Goal: Find specific page/section: Find specific page/section

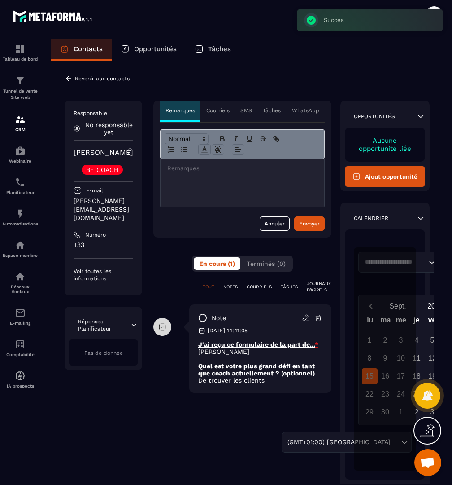
click at [90, 79] on p "Revenir aux contacts" at bounding box center [102, 78] width 55 height 6
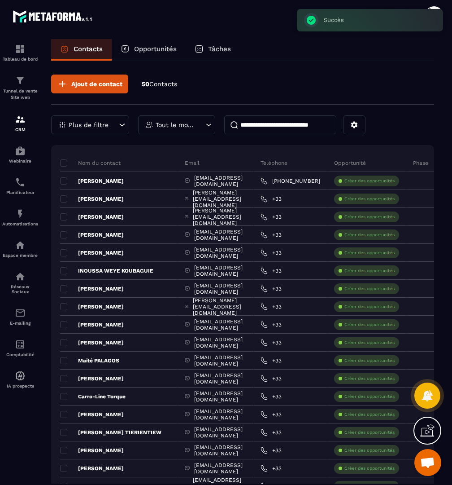
click at [265, 123] on input at bounding box center [280, 124] width 112 height 19
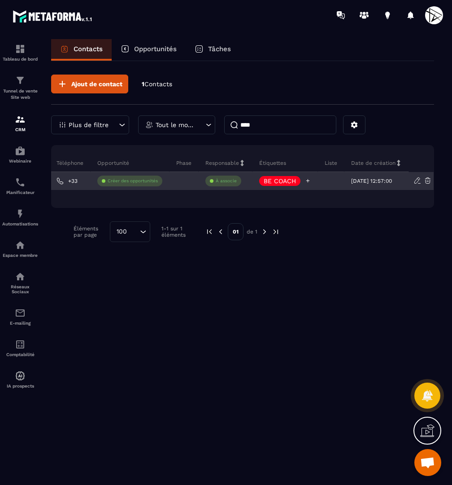
scroll to position [0, 198]
click at [305, 182] on icon at bounding box center [308, 181] width 6 height 6
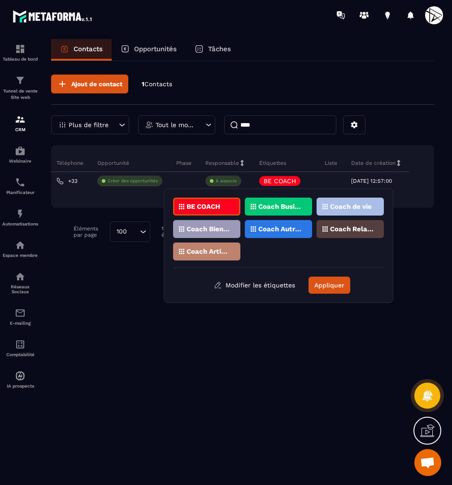
click at [337, 207] on p "Coach de vie" at bounding box center [351, 206] width 42 height 6
click at [221, 227] on p "Coach Bien-être / Santé" at bounding box center [209, 229] width 44 height 6
click at [356, 226] on p "Coach Relations" at bounding box center [352, 229] width 44 height 6
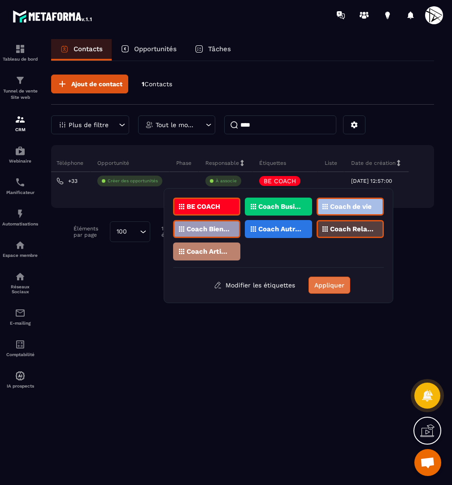
click at [333, 281] on button "Appliquer" at bounding box center [330, 284] width 42 height 17
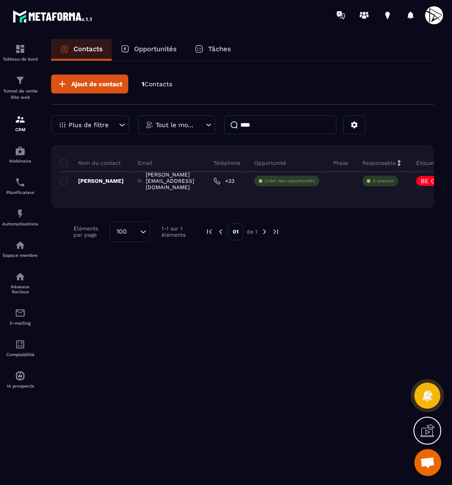
scroll to position [0, 0]
click at [253, 130] on input "****" at bounding box center [280, 124] width 112 height 19
paste input "*****"
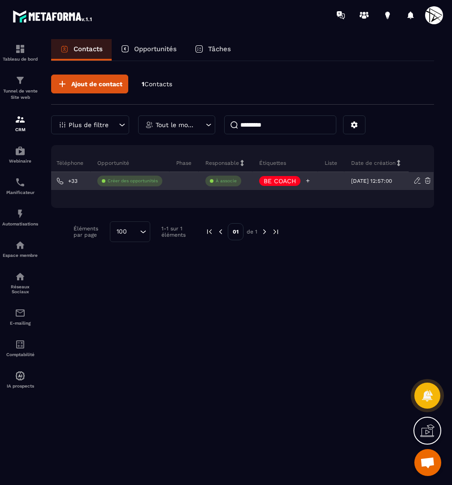
scroll to position [0, 215]
type input "*********"
click at [305, 180] on icon at bounding box center [308, 181] width 6 height 6
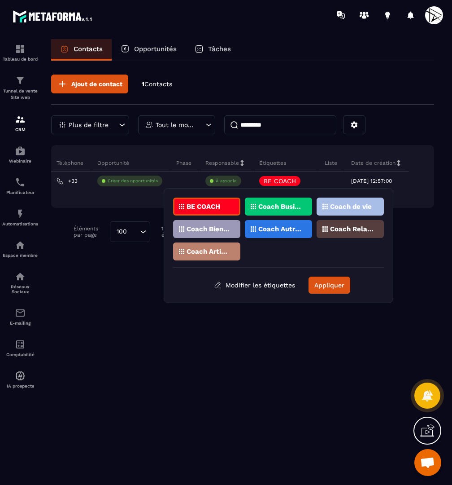
click at [357, 206] on p "Coach de vie" at bounding box center [351, 206] width 42 height 6
click at [199, 232] on div "Coach Bien-être / Santé" at bounding box center [206, 229] width 67 height 18
click at [348, 227] on p "Coach Relations" at bounding box center [352, 229] width 44 height 6
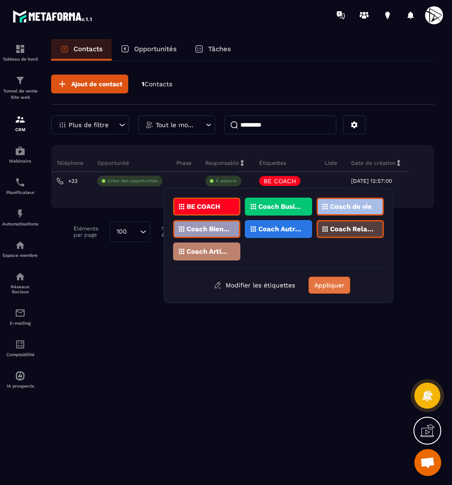
click at [333, 280] on button "Appliquer" at bounding box center [330, 284] width 42 height 17
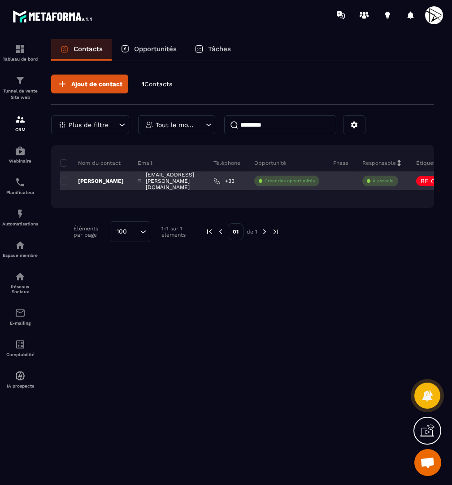
scroll to position [0, 0]
click at [108, 180] on p "[PERSON_NAME]" at bounding box center [92, 180] width 64 height 7
